Goal: Transaction & Acquisition: Purchase product/service

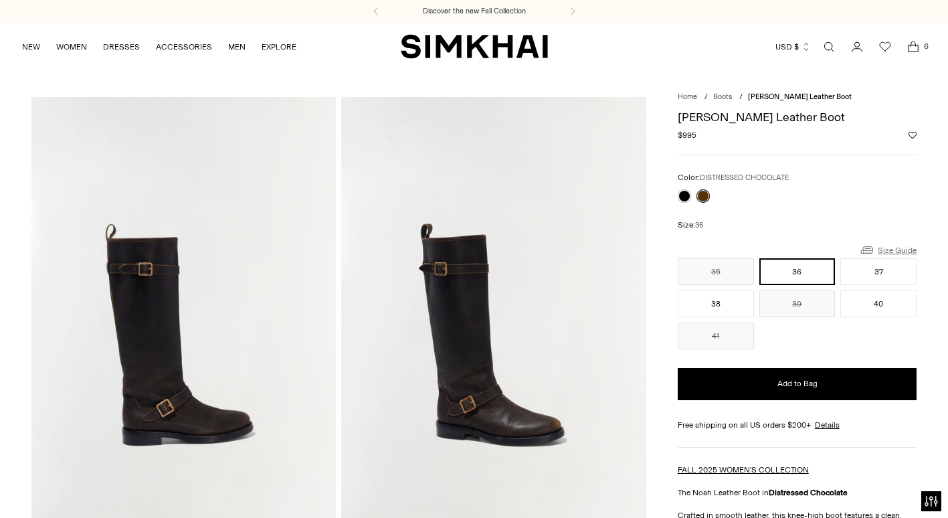
click at [898, 248] on link "Size Guide" at bounding box center [888, 250] width 58 height 17
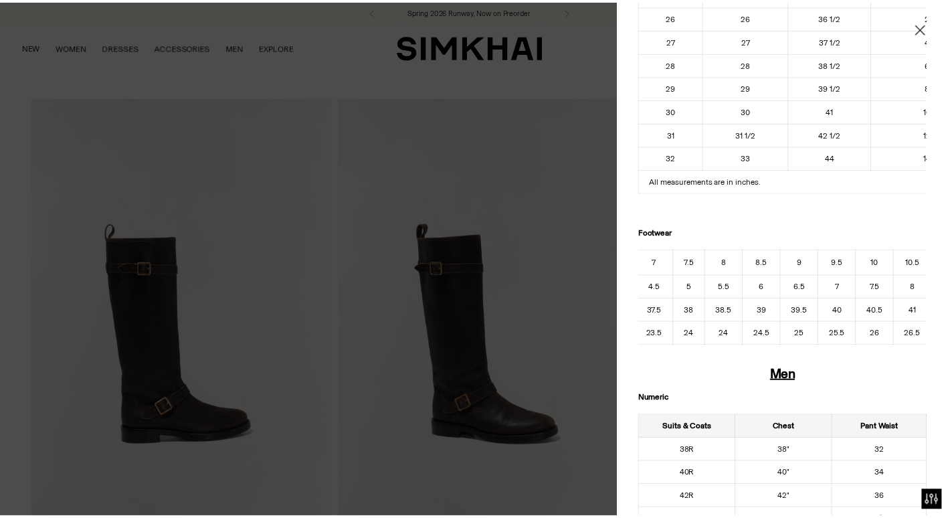
scroll to position [0, 189]
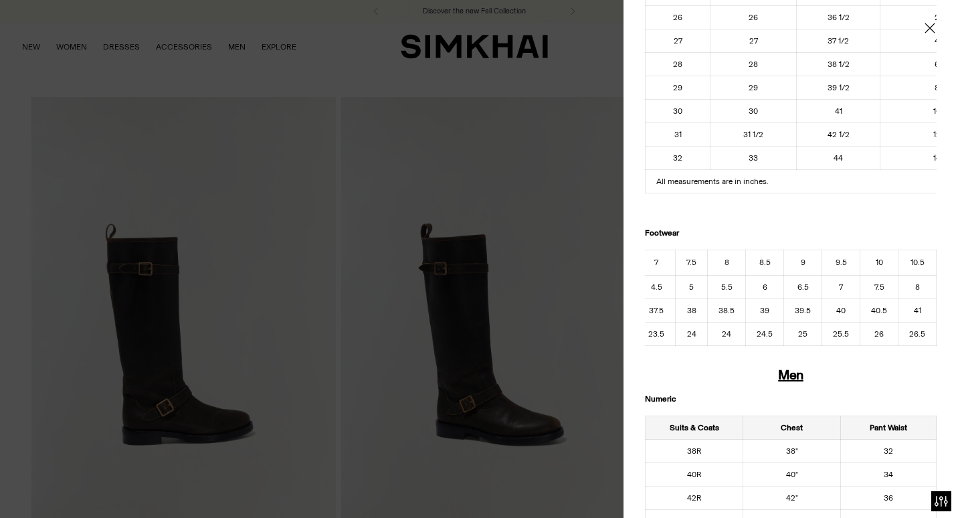
click at [598, 102] on div at bounding box center [479, 259] width 958 height 518
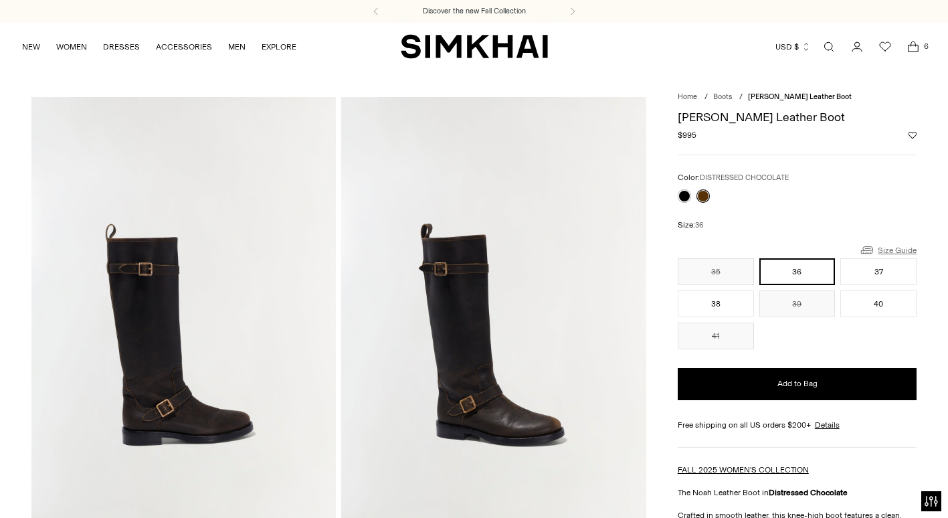
scroll to position [0, 0]
click at [881, 305] on button "40" at bounding box center [879, 303] width 76 height 27
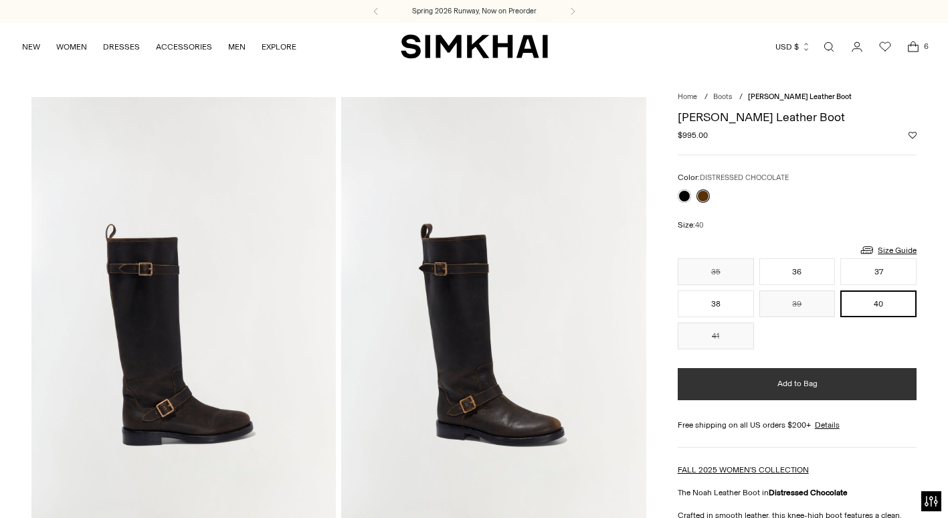
click at [798, 384] on span "Add to Bag" at bounding box center [798, 383] width 40 height 11
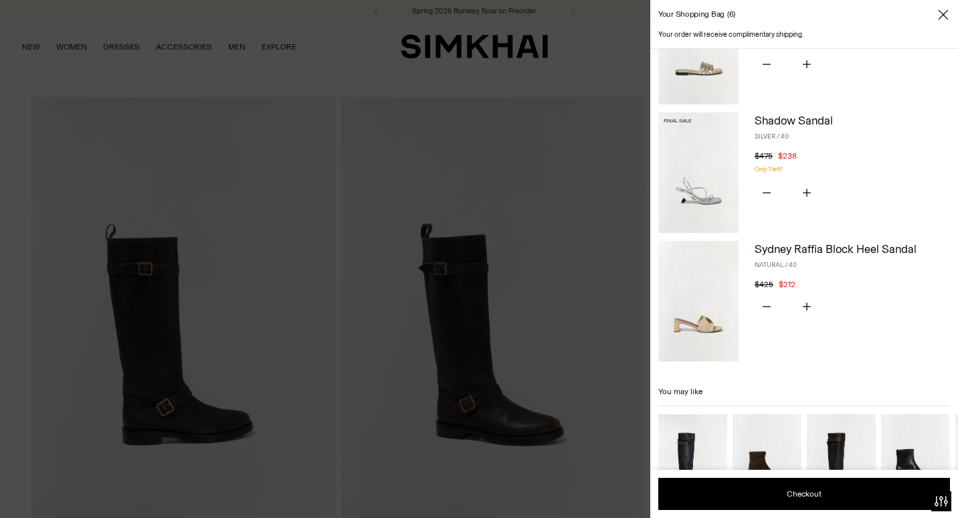
scroll to position [469, 0]
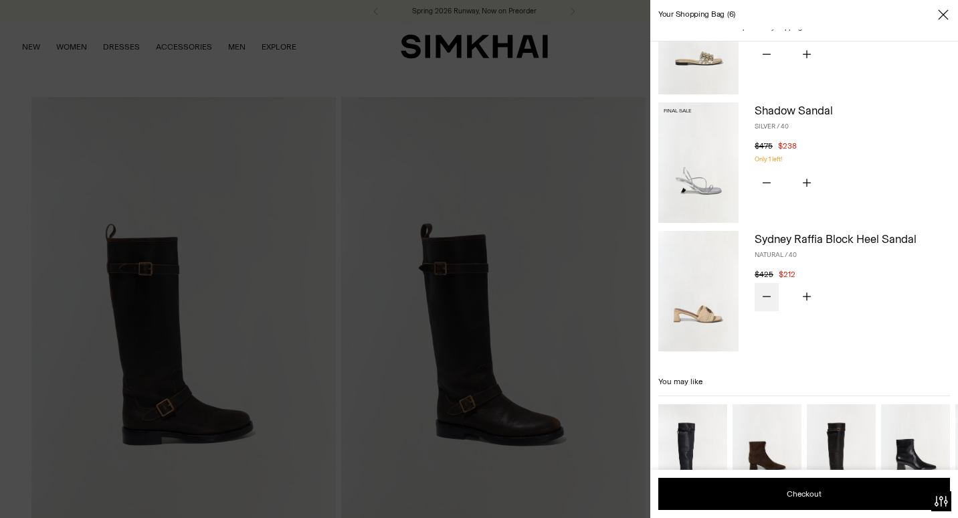
click at [770, 299] on icon "Subtract product quantity" at bounding box center [767, 296] width 8 height 8
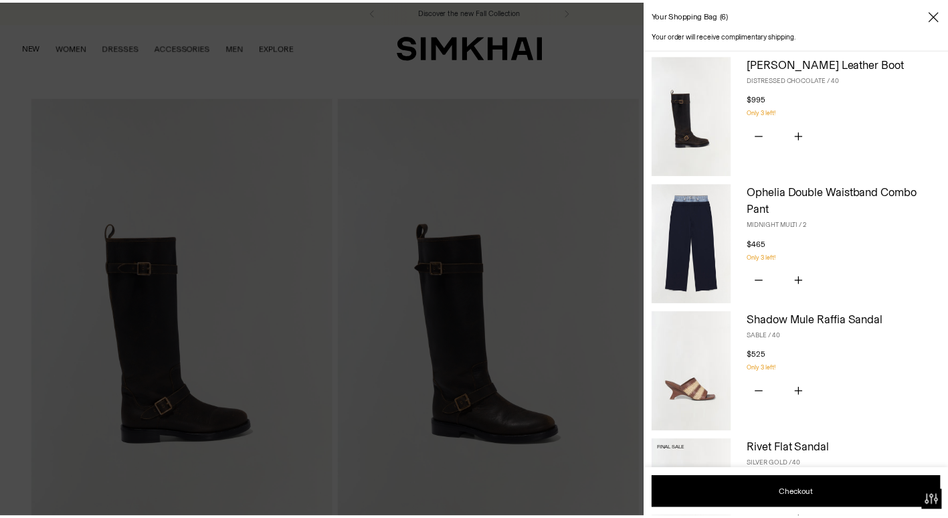
scroll to position [0, 0]
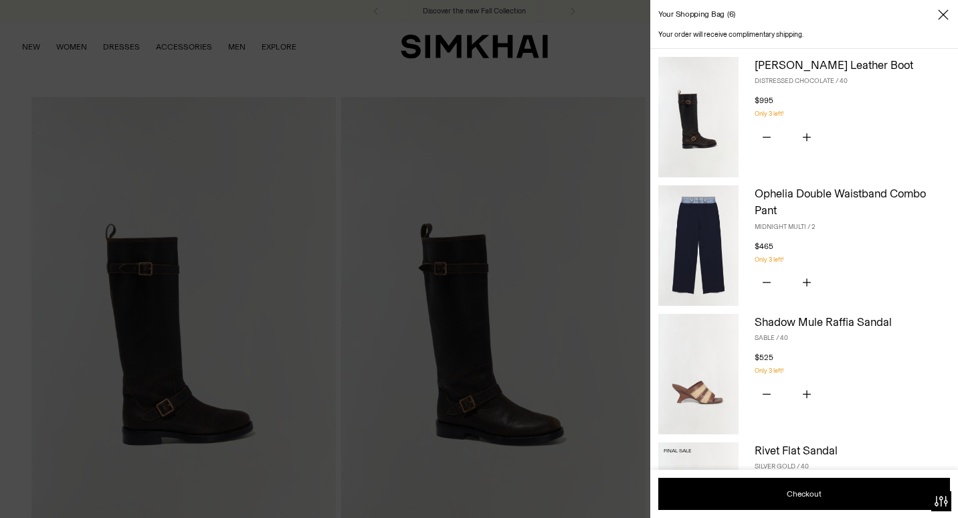
click at [574, 78] on div at bounding box center [479, 259] width 958 height 518
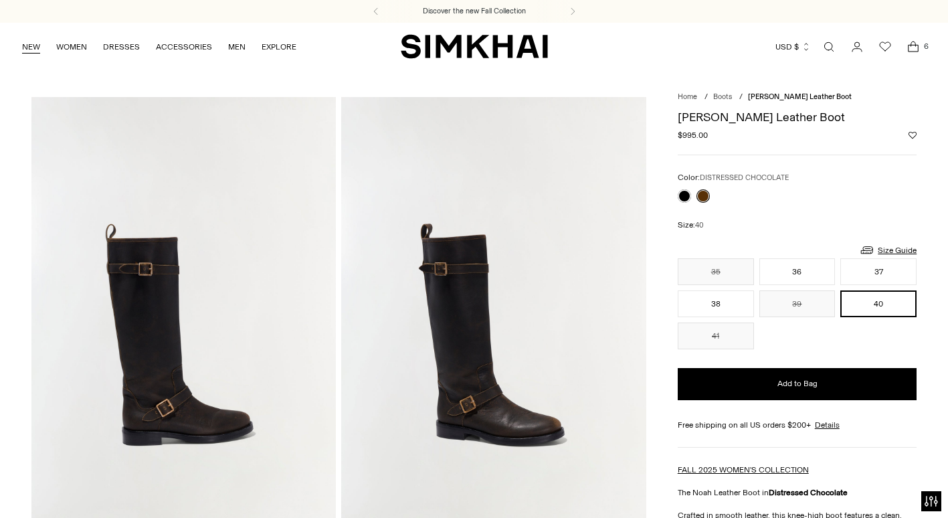
click at [32, 44] on link "NEW" at bounding box center [31, 46] width 18 height 29
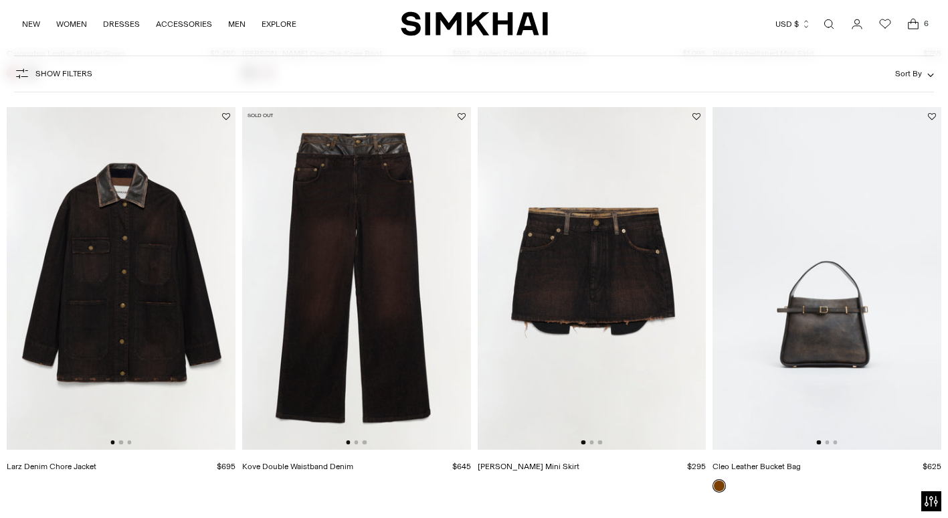
scroll to position [1339, 0]
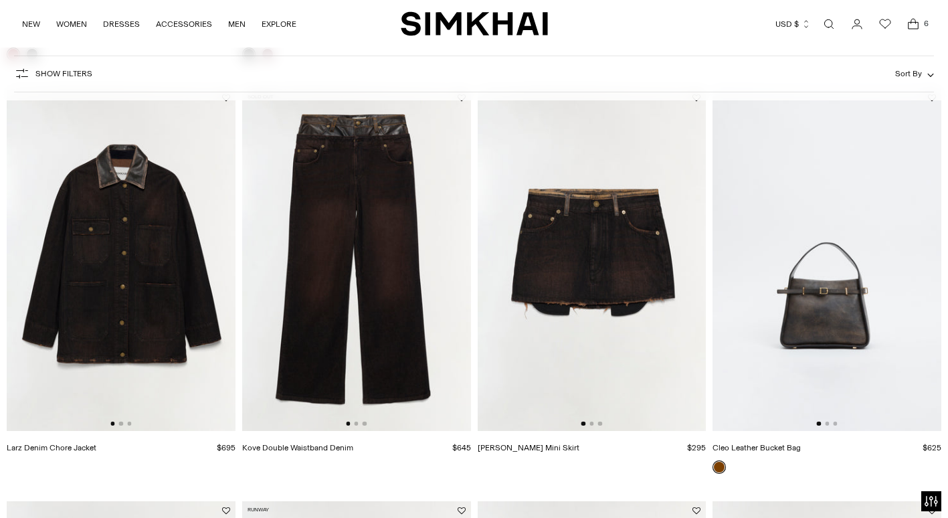
click at [363, 262] on img at bounding box center [356, 259] width 229 height 343
click at [175, 296] on img at bounding box center [121, 259] width 229 height 343
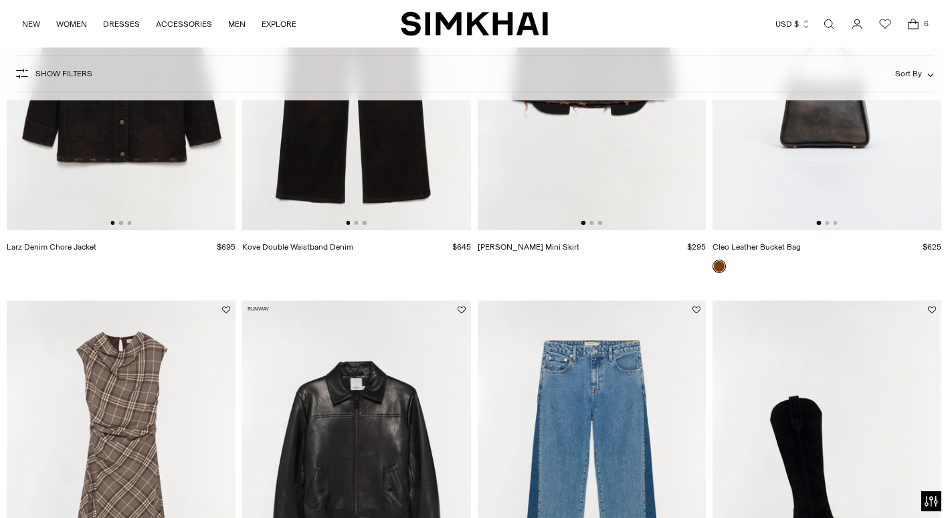
scroll to position [1740, 0]
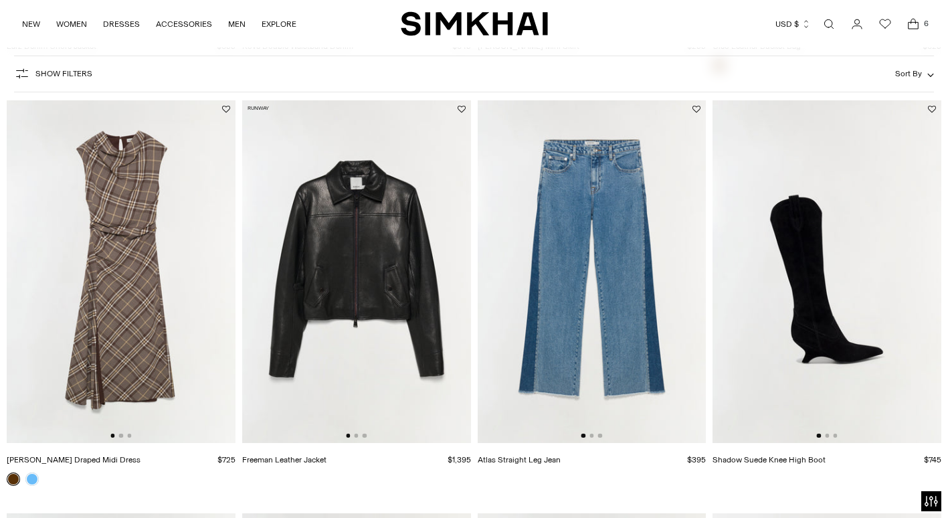
click at [620, 254] on img at bounding box center [592, 271] width 229 height 343
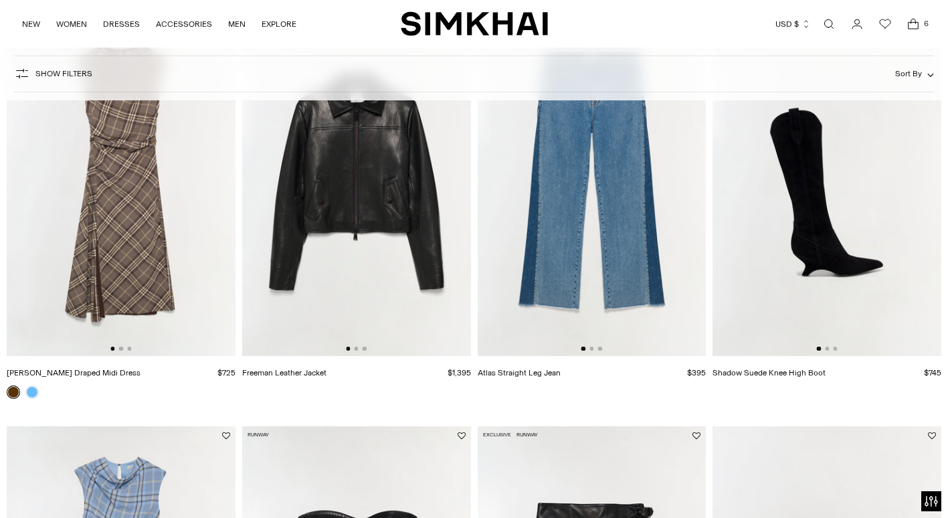
scroll to position [1807, 0]
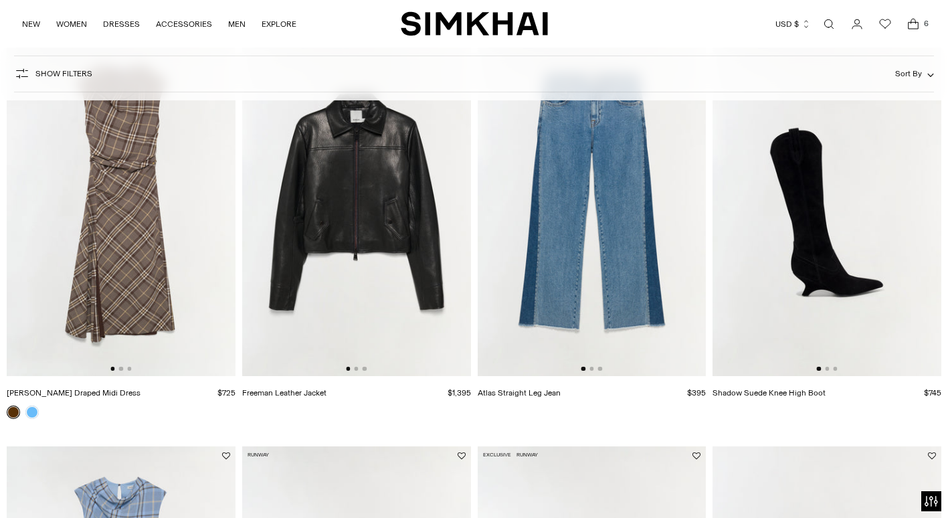
click at [851, 296] on img at bounding box center [827, 204] width 229 height 343
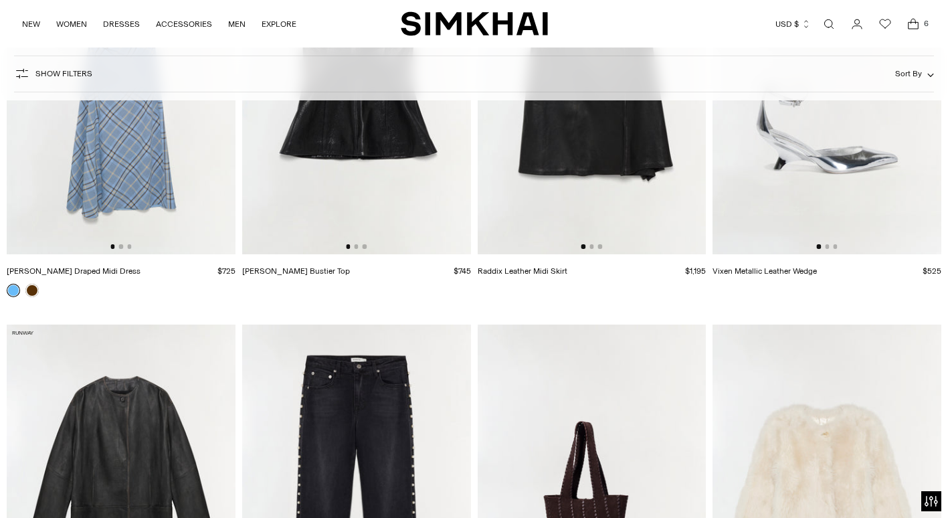
scroll to position [2209, 0]
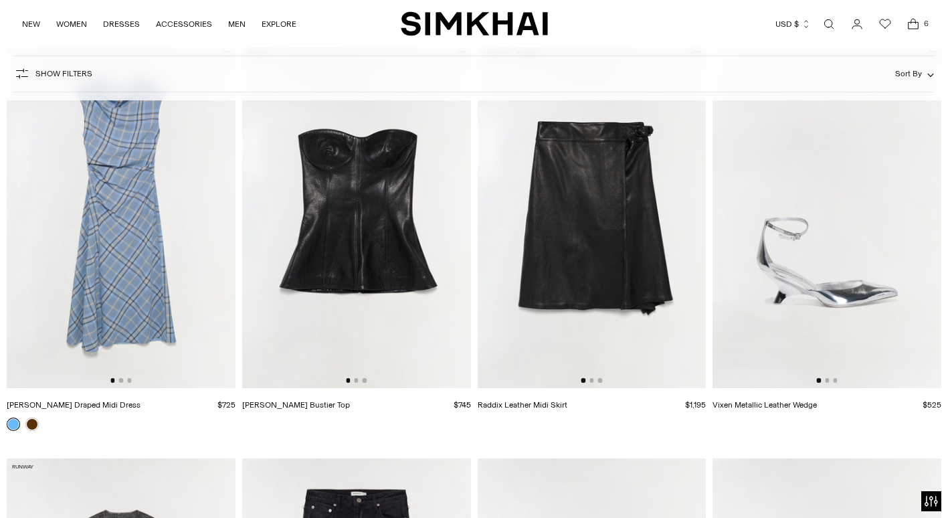
click at [863, 297] on img at bounding box center [827, 216] width 229 height 343
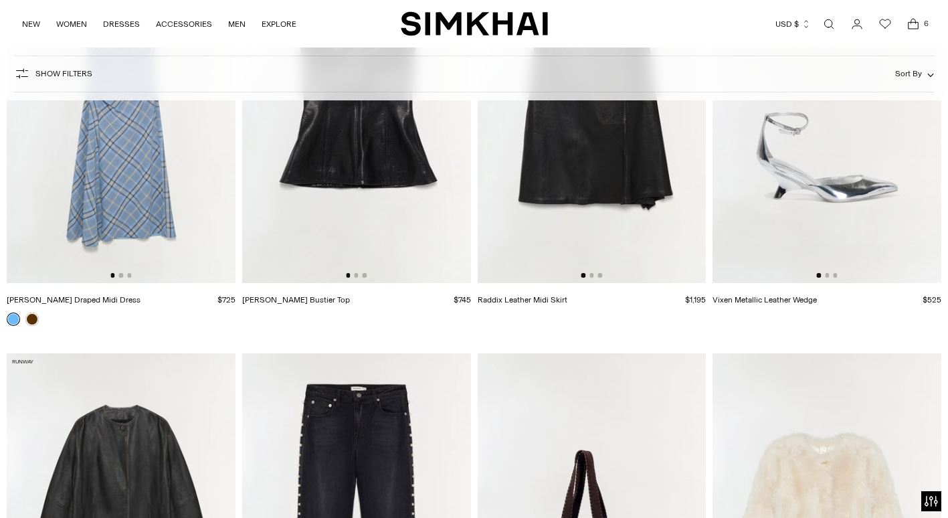
scroll to position [2276, 0]
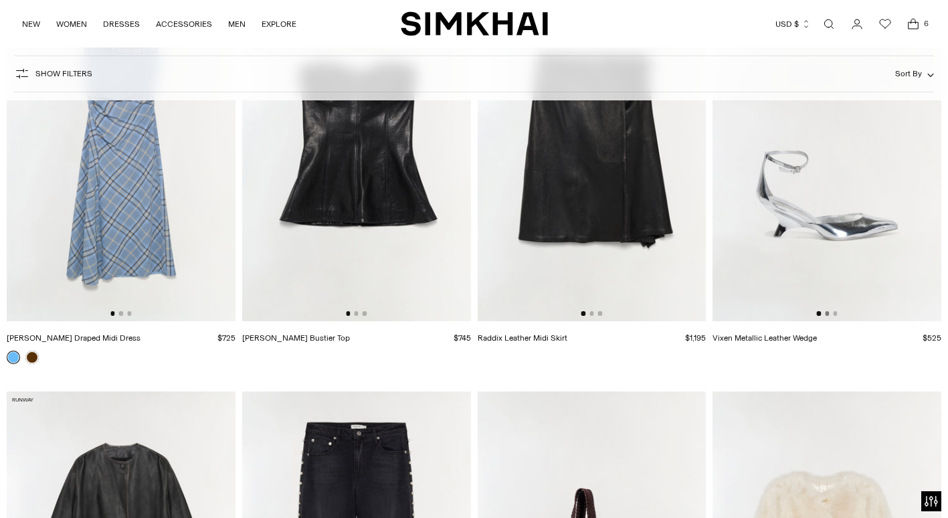
click at [827, 313] on button "Go to slide 2" at bounding box center [827, 313] width 4 height 4
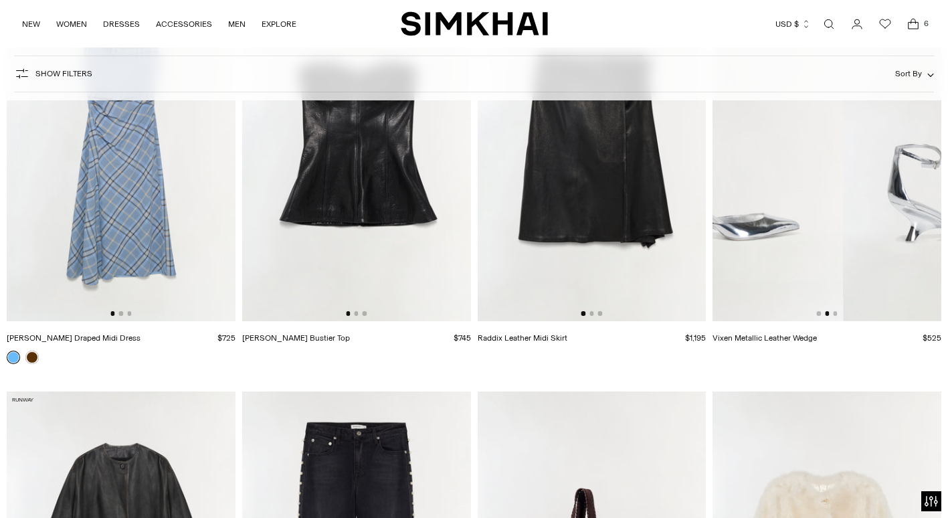
scroll to position [0, 229]
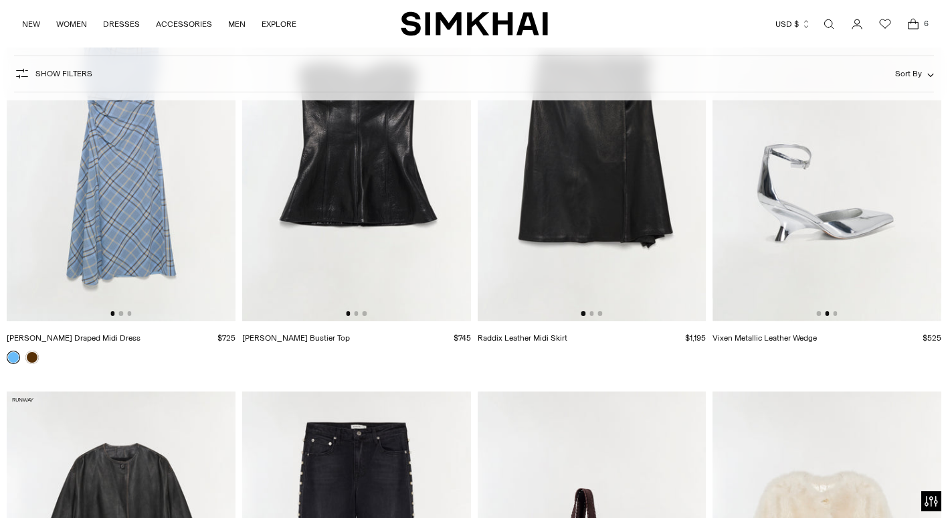
click at [833, 315] on div at bounding box center [827, 313] width 21 height 4
click at [837, 310] on img at bounding box center [827, 149] width 229 height 343
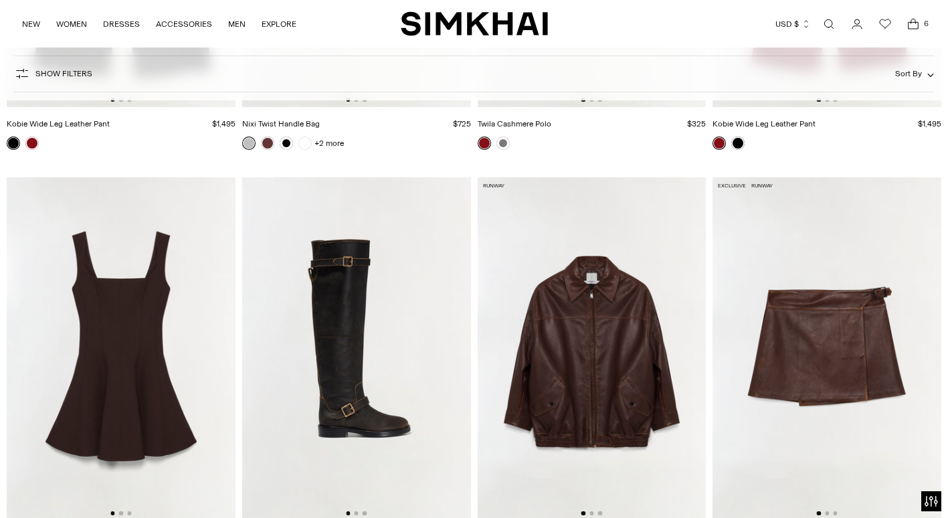
scroll to position [3815, 0]
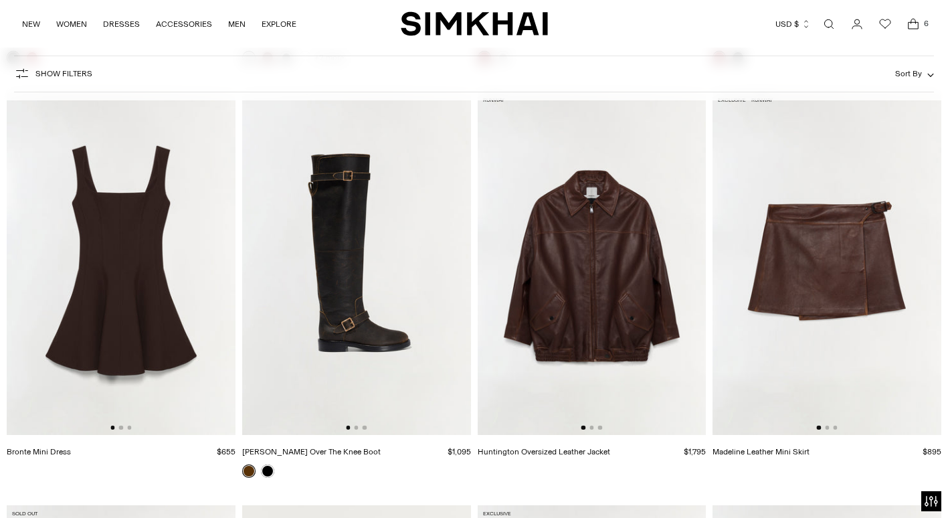
click at [850, 258] on img at bounding box center [827, 263] width 229 height 343
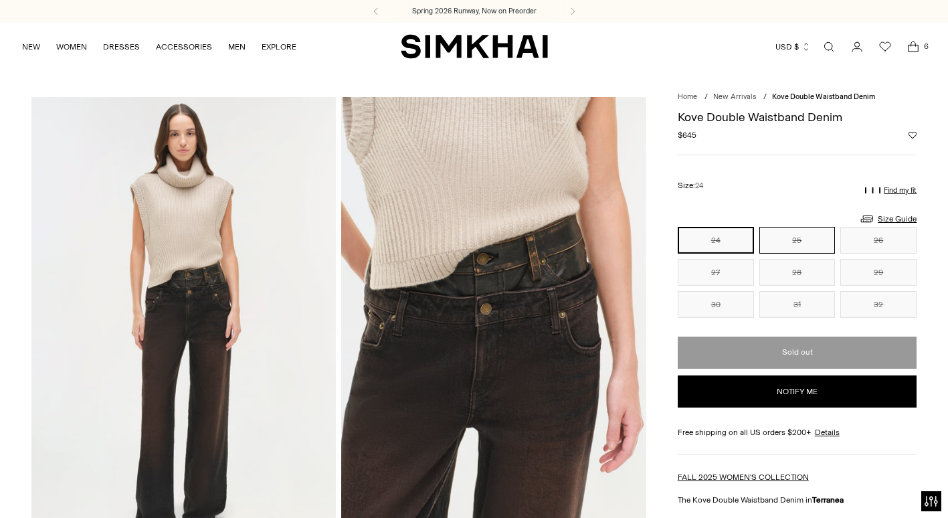
click at [794, 242] on button "25" at bounding box center [798, 240] width 76 height 27
click at [802, 393] on button "Notify me" at bounding box center [798, 391] width 240 height 32
select select "**********"
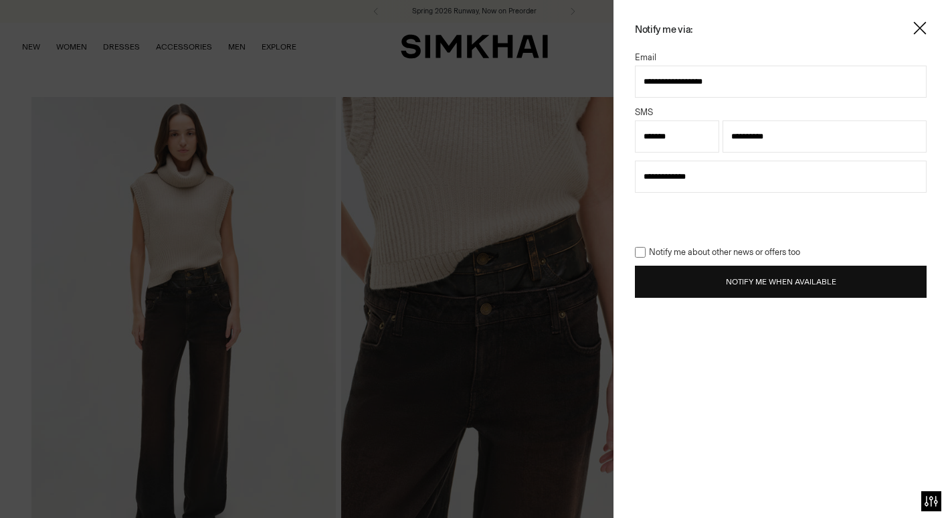
click at [784, 280] on button "Notify Me When Available" at bounding box center [781, 282] width 292 height 32
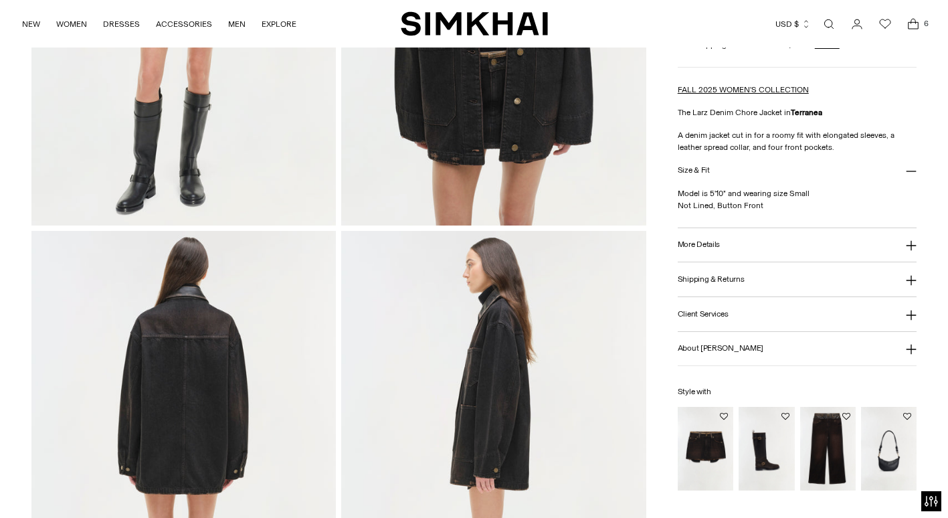
scroll to position [335, 0]
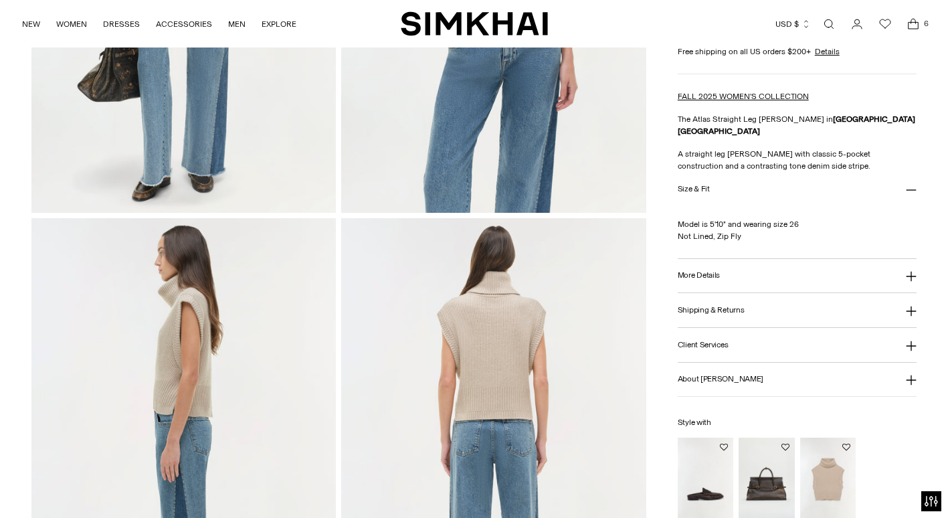
scroll to position [535, 0]
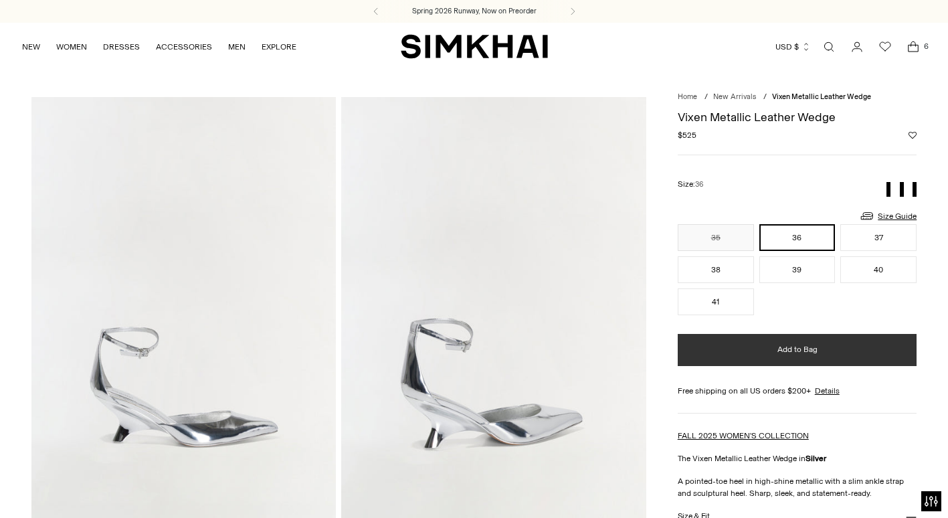
click at [906, 103] on div "Vixen Metallic Leather Wedge Regular price $525 Unit price / per Color: SILVER …" at bounding box center [798, 464] width 240 height 722
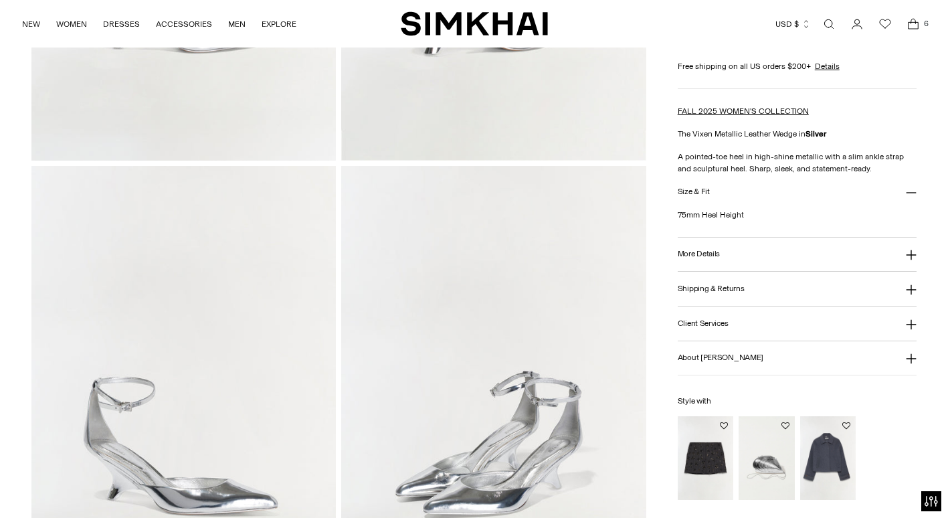
scroll to position [507, 0]
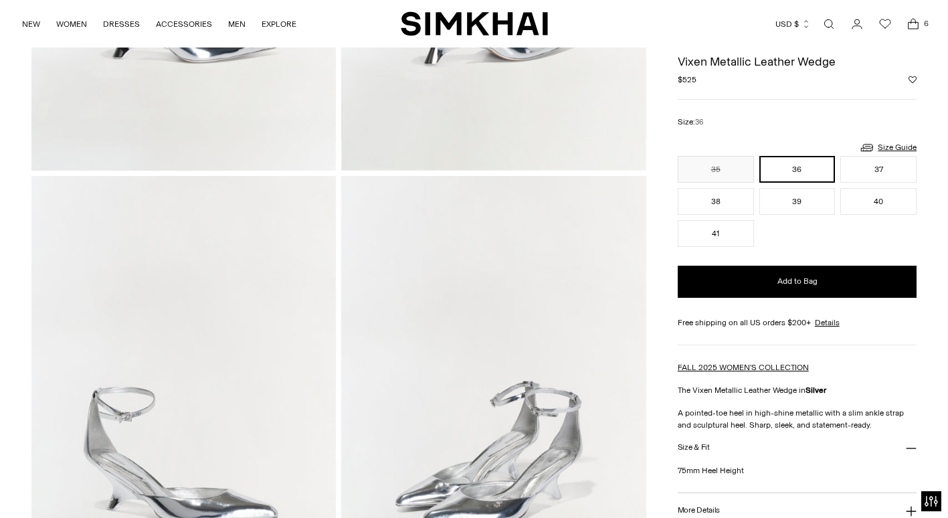
scroll to position [335, 0]
